Goal: Check status

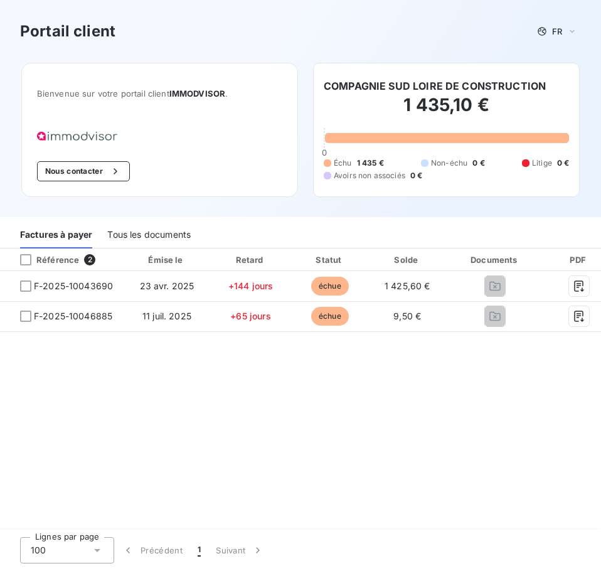
click at [500, 419] on div "Référence 2 Émise le Retard Statut Solde Documents PDF Actions F-2025-10043690 …" at bounding box center [300, 390] width 601 height 282
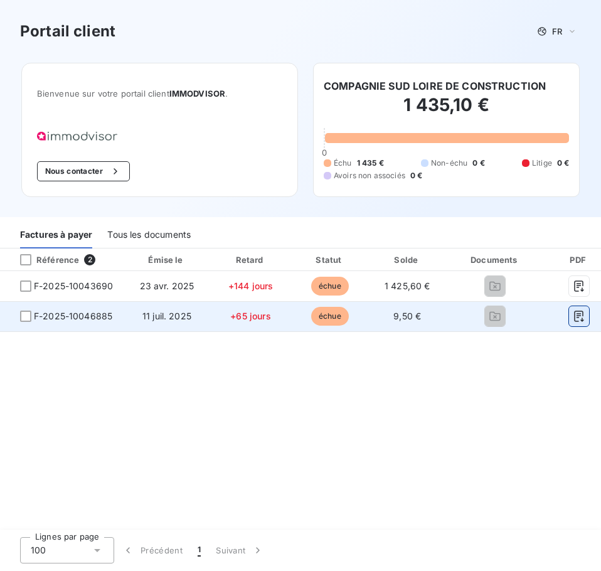
click at [574, 318] on icon "button" at bounding box center [578, 316] width 9 height 11
